Goal: Participate in discussion: Engage in conversation with other users on a specific topic

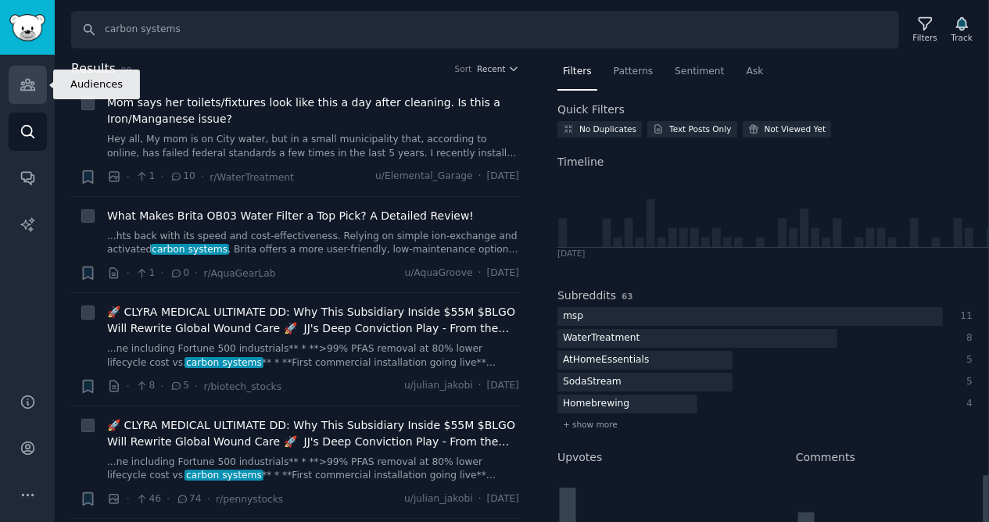
click at [22, 87] on icon "Sidebar" at bounding box center [27, 85] width 14 height 11
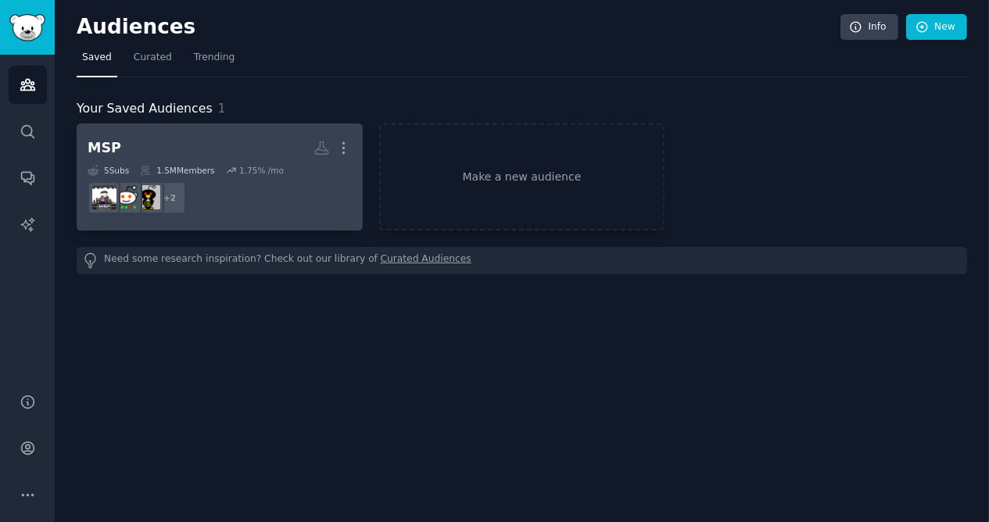
click at [167, 148] on h2 "MSP More" at bounding box center [220, 148] width 264 height 27
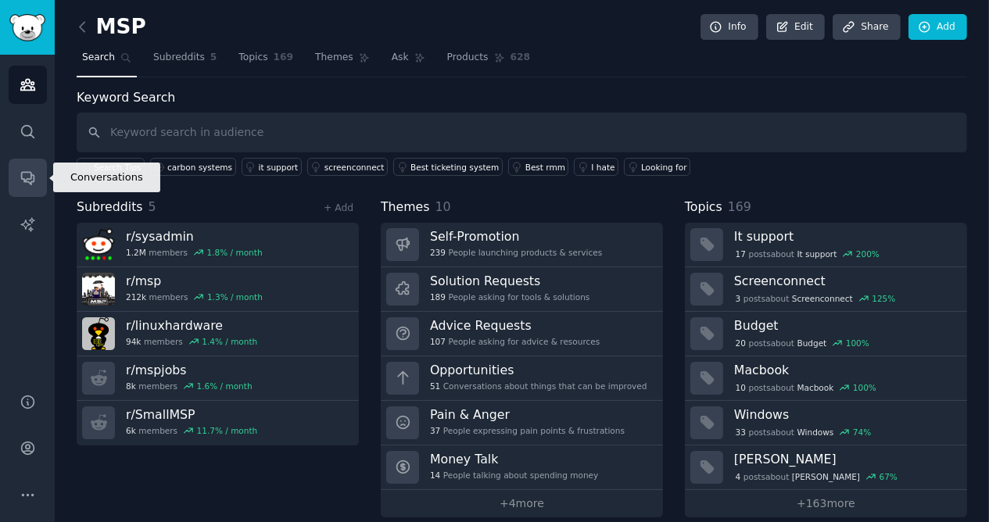
click at [31, 176] on icon "Sidebar" at bounding box center [27, 179] width 13 height 13
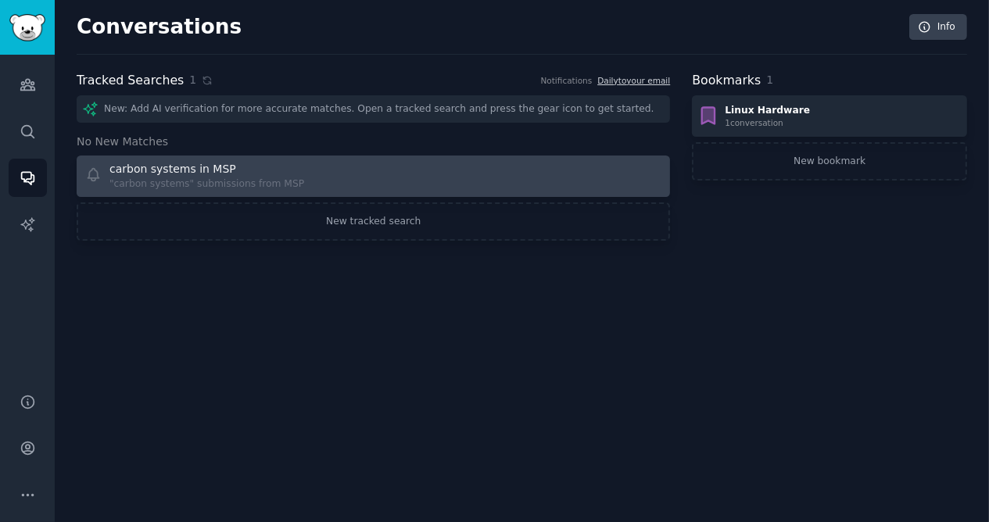
click at [341, 178] on div "carbon systems in MSP "carbon systems" submissions from MSP" at bounding box center [373, 176] width 583 height 31
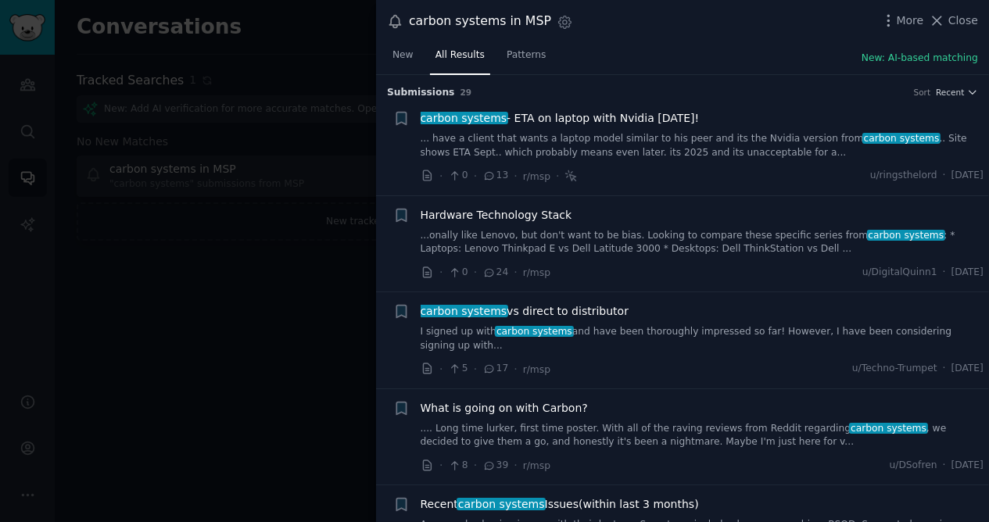
click at [603, 120] on span "carbon systems - ETA on laptop with Nvidia [DATE]!" at bounding box center [560, 118] width 279 height 16
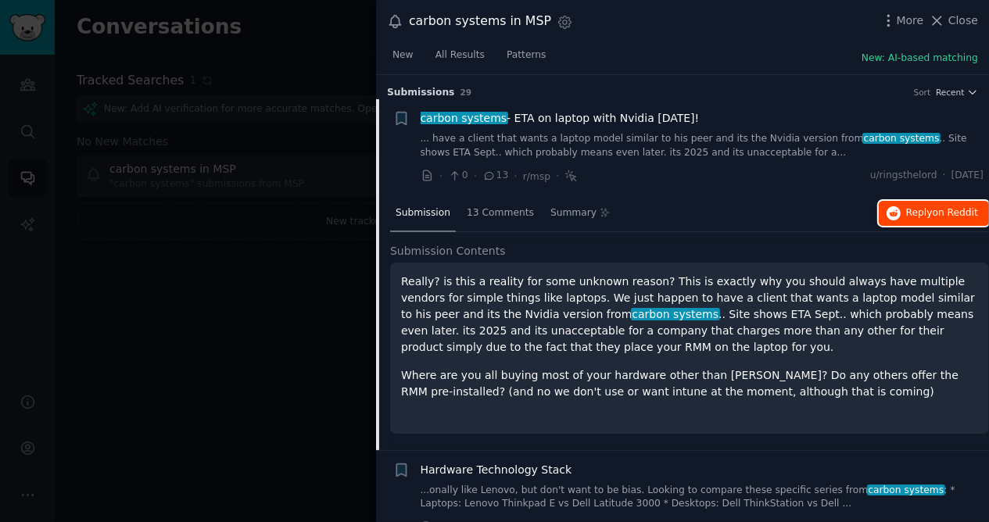
click at [924, 215] on span "Reply on Reddit" at bounding box center [942, 213] width 72 height 14
